Goal: Find specific page/section: Find specific page/section

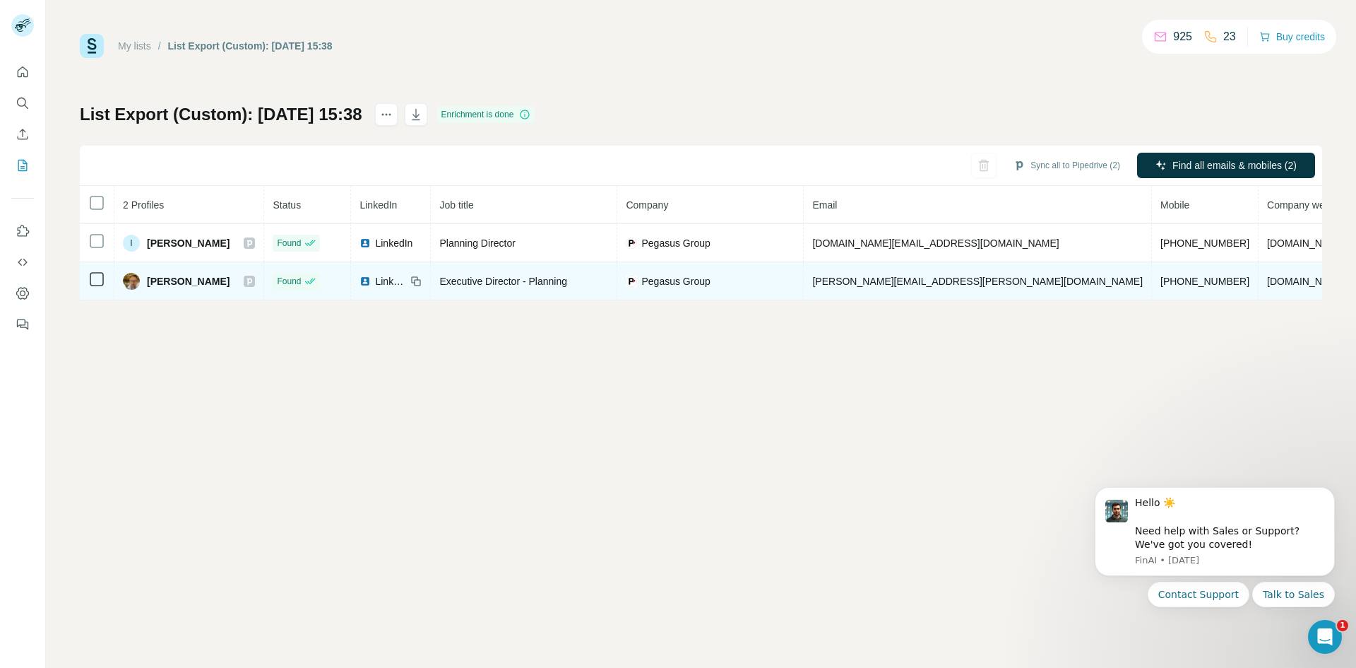
click at [134, 277] on img at bounding box center [131, 281] width 17 height 17
click at [155, 277] on span "James Hicks" at bounding box center [188, 281] width 83 height 14
click at [186, 282] on span "James Hicks" at bounding box center [188, 281] width 83 height 14
drag, startPoint x: 186, startPoint y: 282, endPoint x: 150, endPoint y: 272, distance: 36.7
click at [150, 273] on div "James Hicks" at bounding box center [176, 281] width 107 height 17
